Goal: Check status: Check status

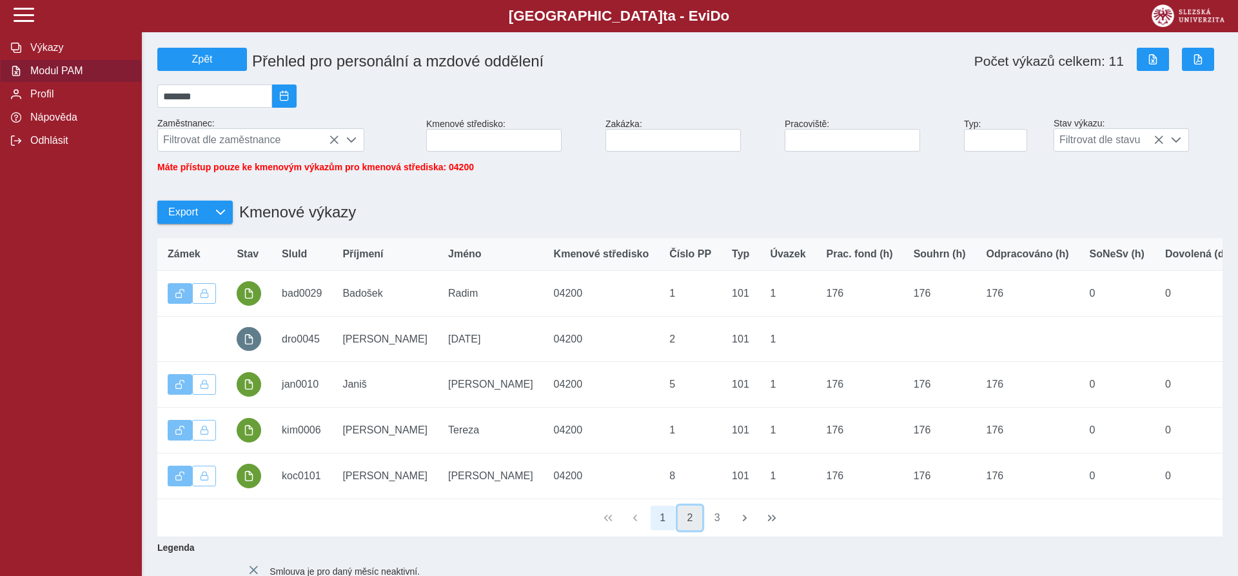
click at [698, 530] on button "2" at bounding box center [689, 517] width 24 height 24
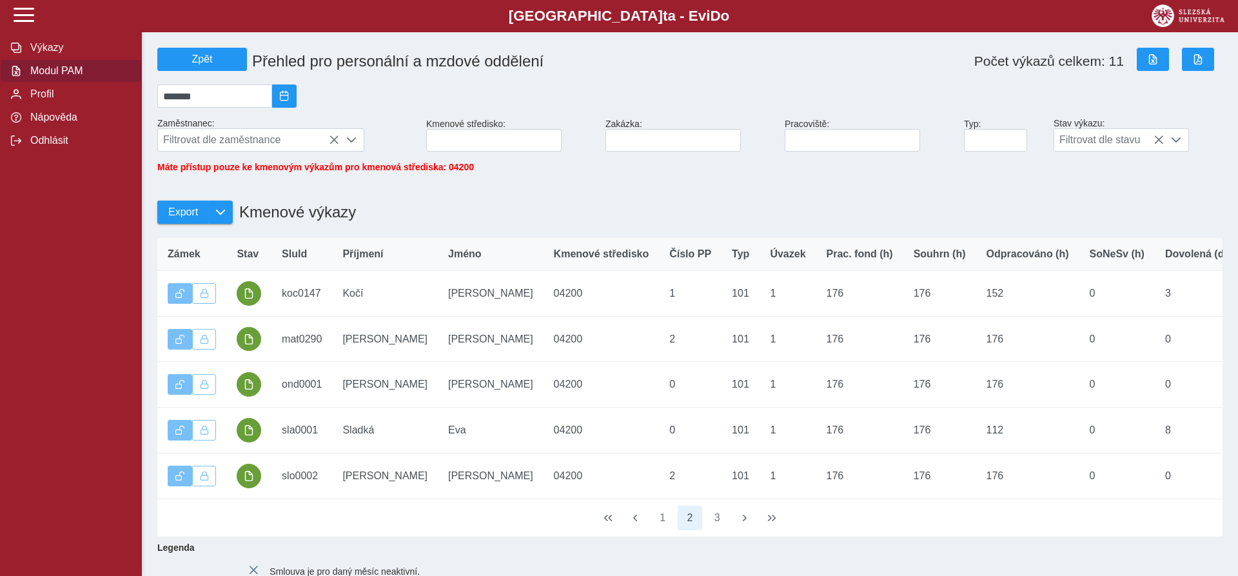
click at [704, 528] on span "1 2 3" at bounding box center [690, 517] width 82 height 27
click at [725, 529] on button "3" at bounding box center [717, 517] width 24 height 24
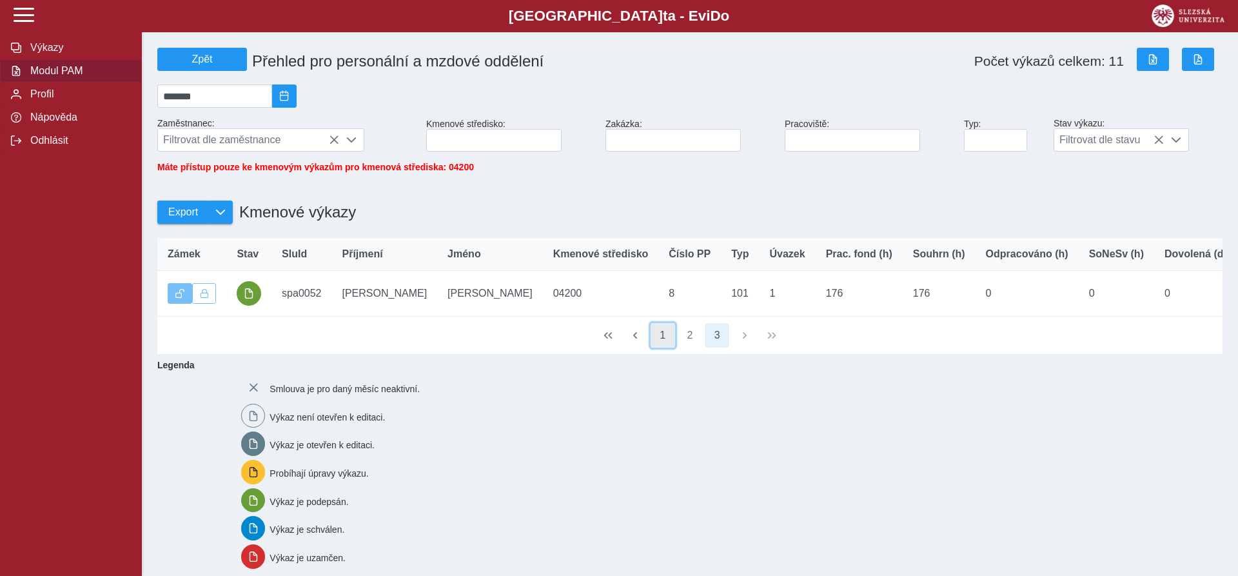
click at [663, 344] on button "1" at bounding box center [662, 335] width 24 height 24
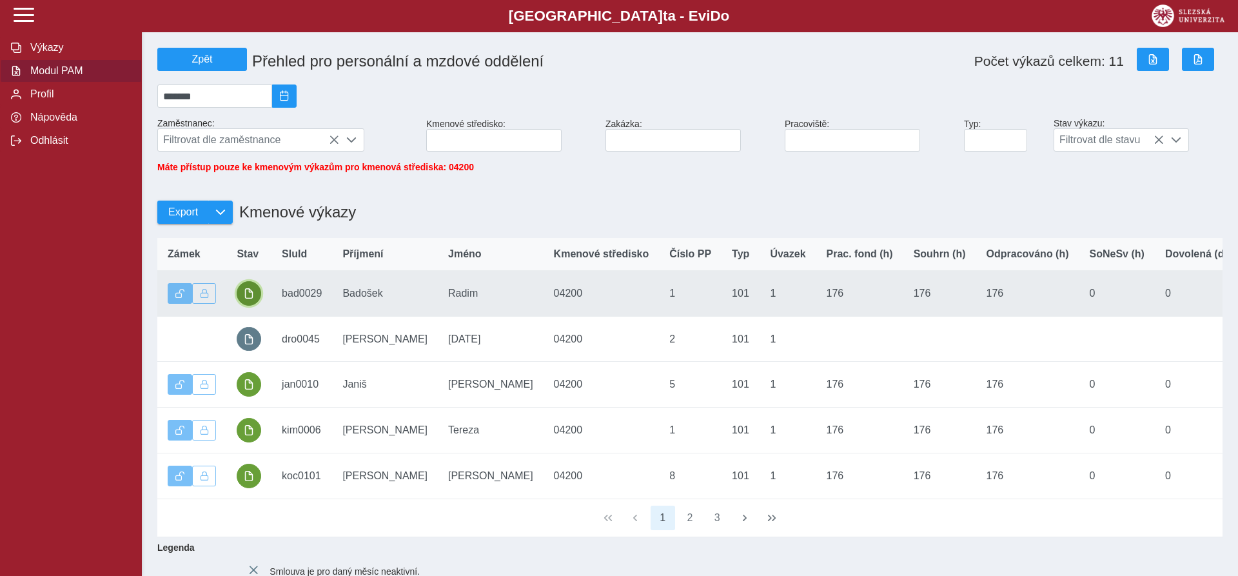
click at [257, 297] on button "button" at bounding box center [249, 293] width 24 height 24
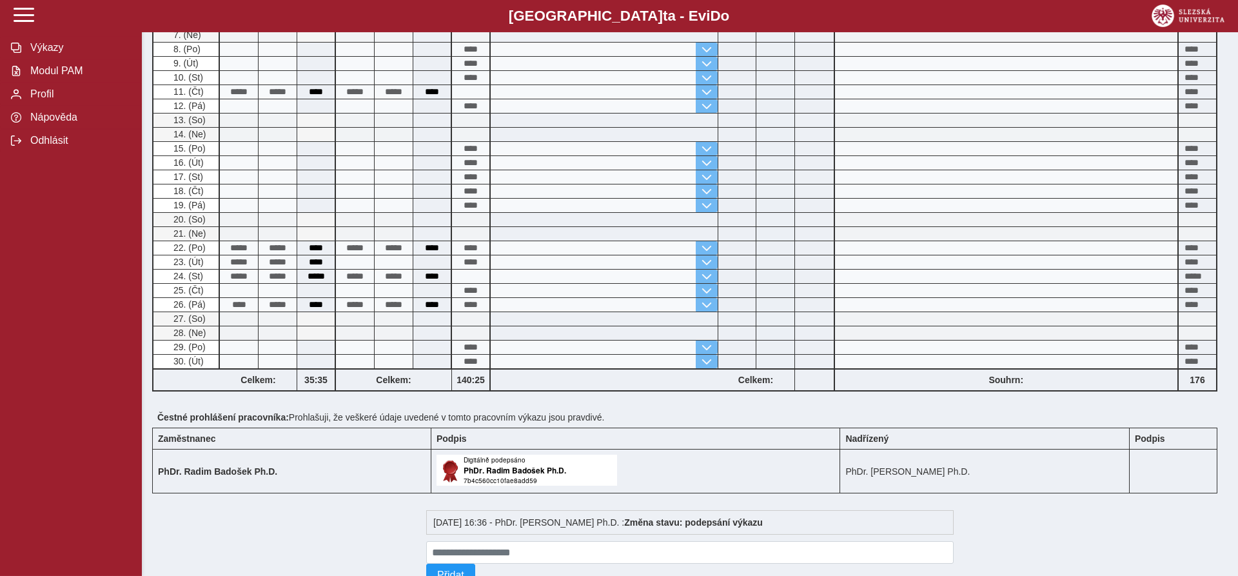
scroll to position [460, 0]
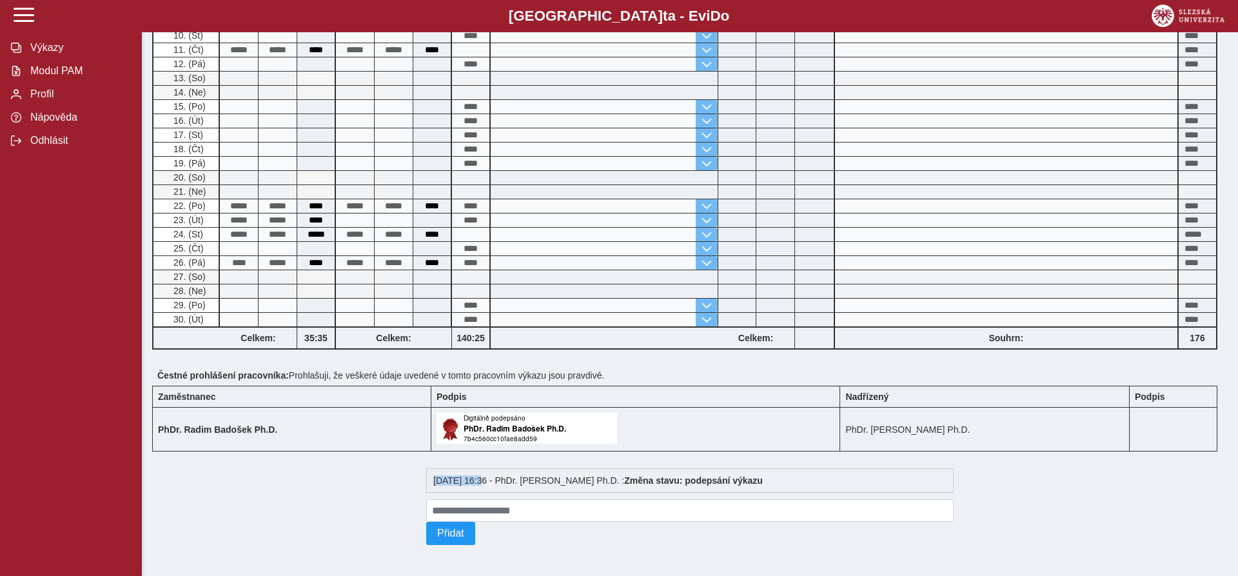
drag, startPoint x: 478, startPoint y: 473, endPoint x: 411, endPoint y: 471, distance: 67.7
click at [411, 471] on div "Zpět Výkaz evidence pracovní doby (stav: podepsán) Vrátit výkaz Možnosti [PERSO…" at bounding box center [689, 78] width 1075 height 966
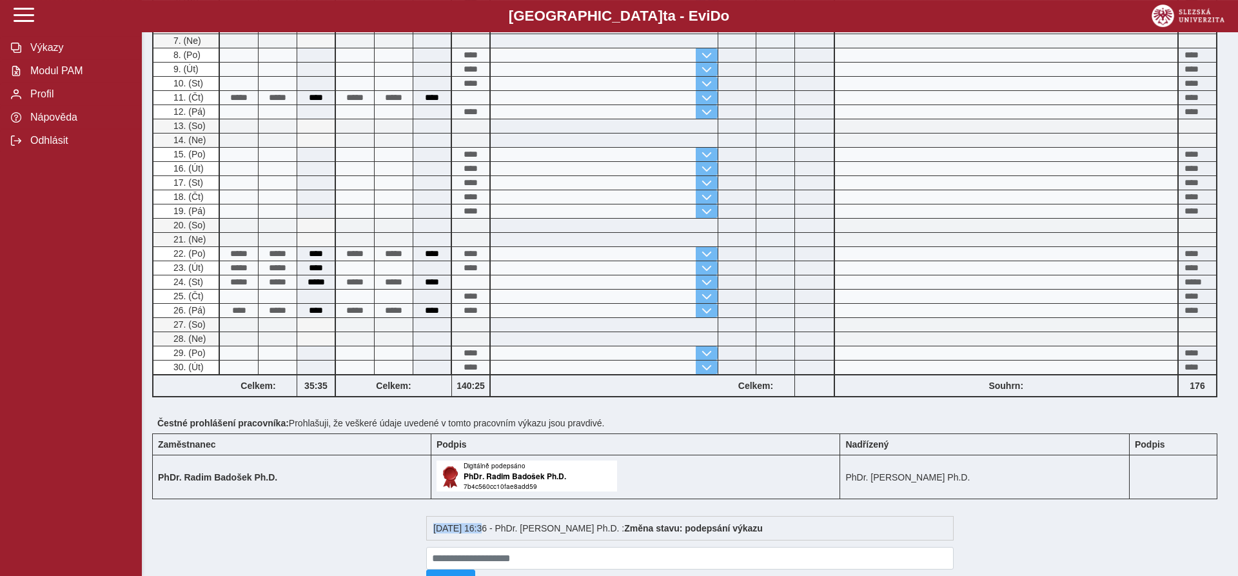
scroll to position [329, 0]
